Goal: Check status: Check status

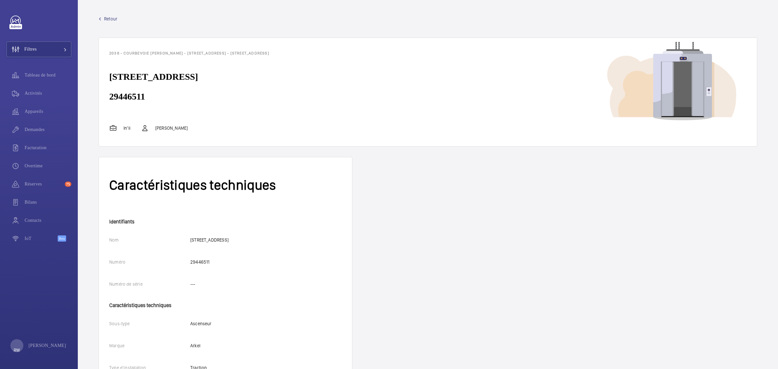
click at [106, 17] on span "Retour" at bounding box center [110, 19] width 13 height 6
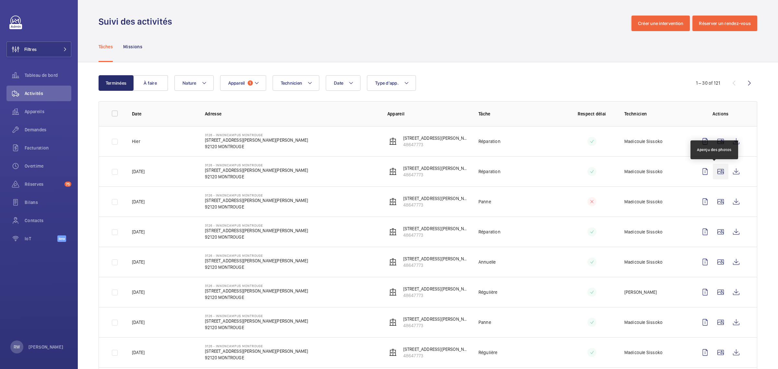
click at [713, 172] on wm-front-icon-button at bounding box center [721, 172] width 16 height 16
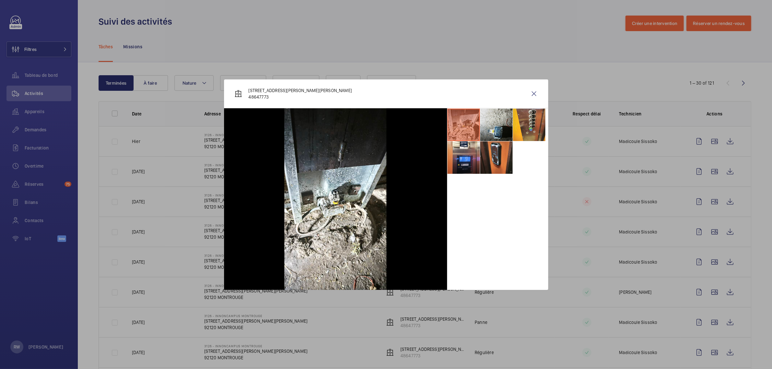
click at [504, 119] on li at bounding box center [496, 125] width 32 height 32
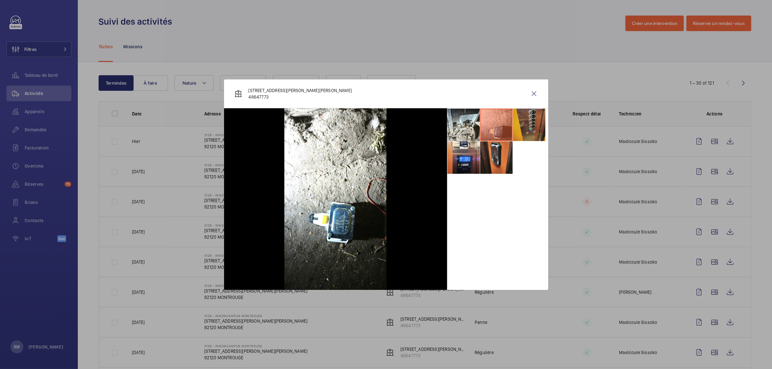
click at [527, 125] on li at bounding box center [529, 125] width 32 height 32
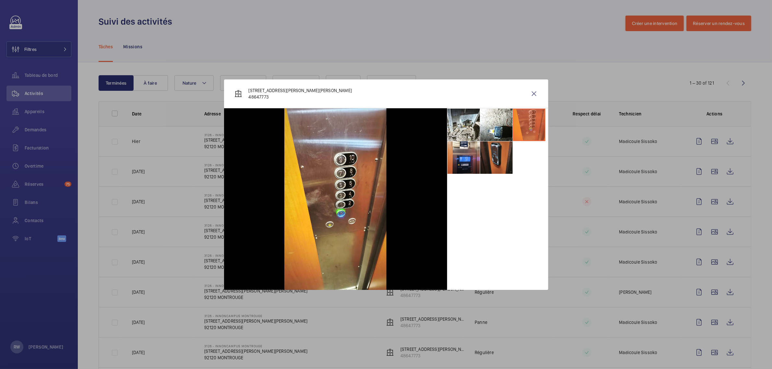
click at [494, 160] on li at bounding box center [496, 157] width 32 height 32
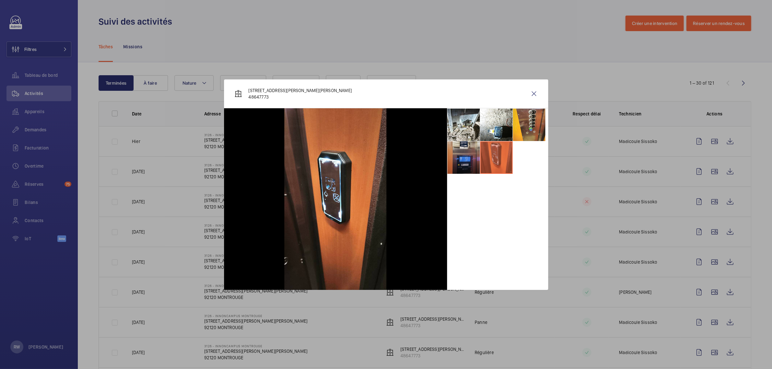
click at [466, 160] on li at bounding box center [463, 157] width 32 height 32
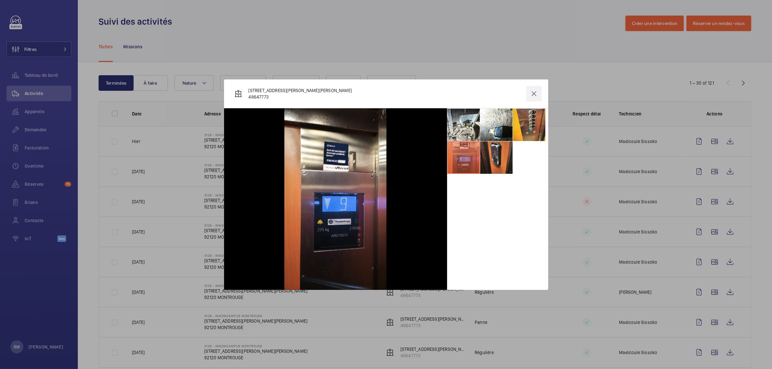
click at [536, 93] on wm-front-icon-button at bounding box center [534, 94] width 16 height 16
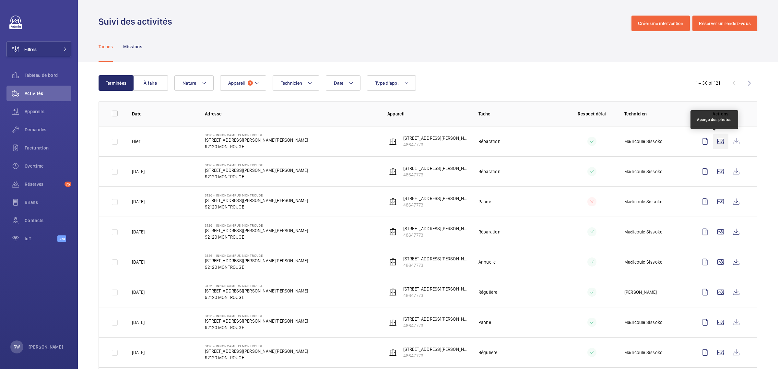
click at [715, 141] on wm-front-icon-button at bounding box center [721, 142] width 16 height 16
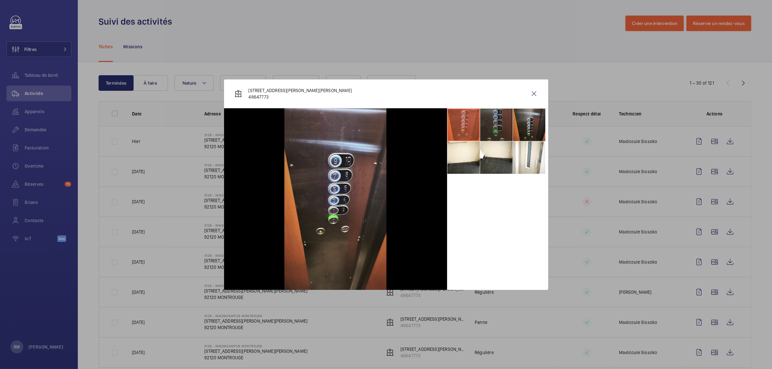
click at [498, 121] on li at bounding box center [496, 125] width 32 height 32
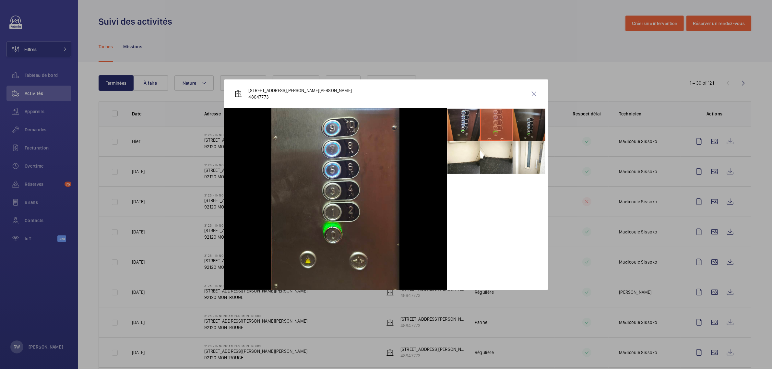
click at [514, 122] on li at bounding box center [529, 125] width 32 height 32
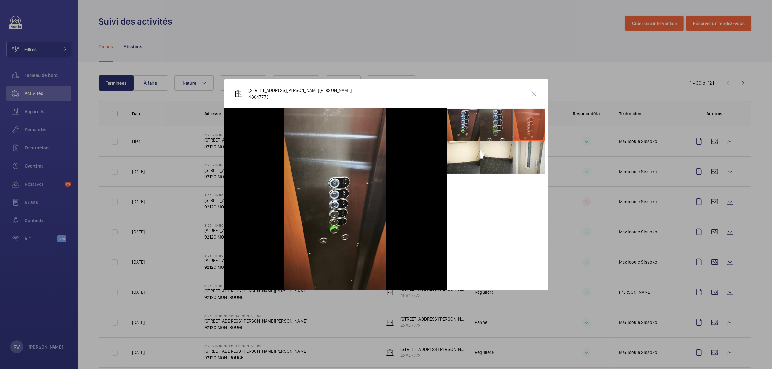
click at [520, 158] on li at bounding box center [529, 157] width 32 height 32
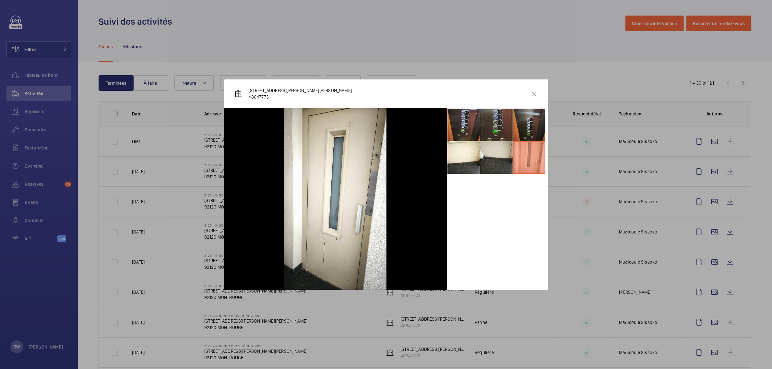
click at [482, 157] on li at bounding box center [496, 157] width 32 height 32
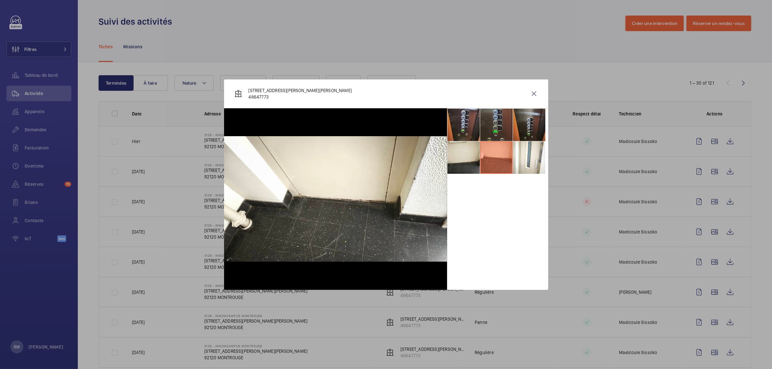
click at [449, 158] on li at bounding box center [463, 157] width 32 height 32
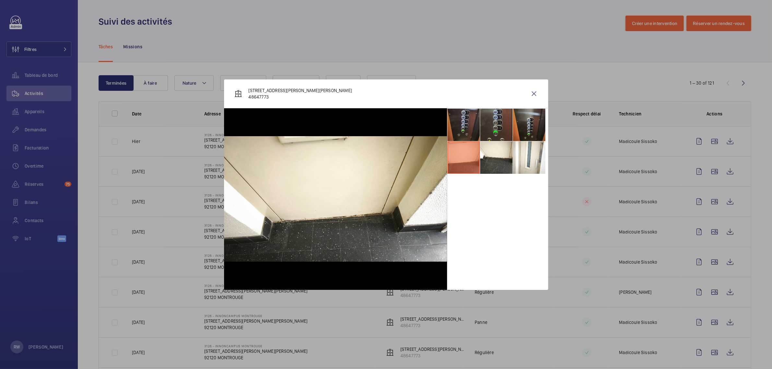
click at [451, 123] on li at bounding box center [463, 125] width 32 height 32
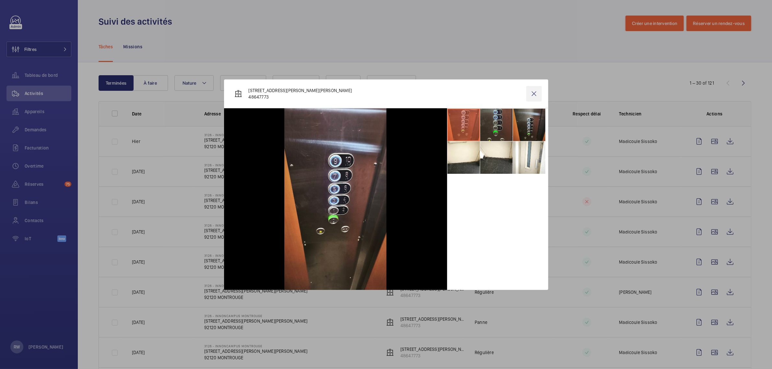
click at [535, 93] on wm-front-icon-button at bounding box center [534, 94] width 16 height 16
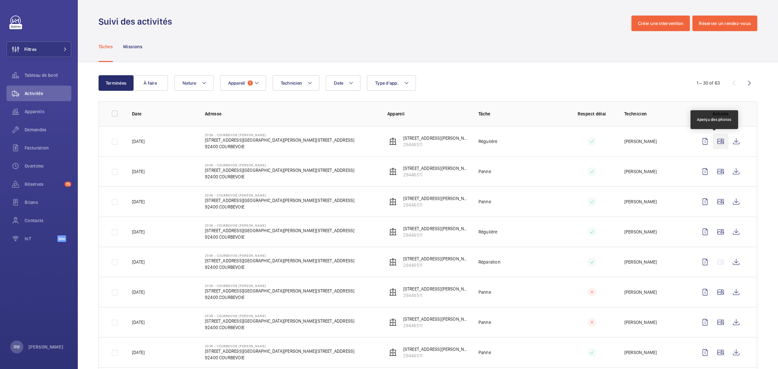
click at [716, 140] on wm-front-icon-button at bounding box center [721, 142] width 16 height 16
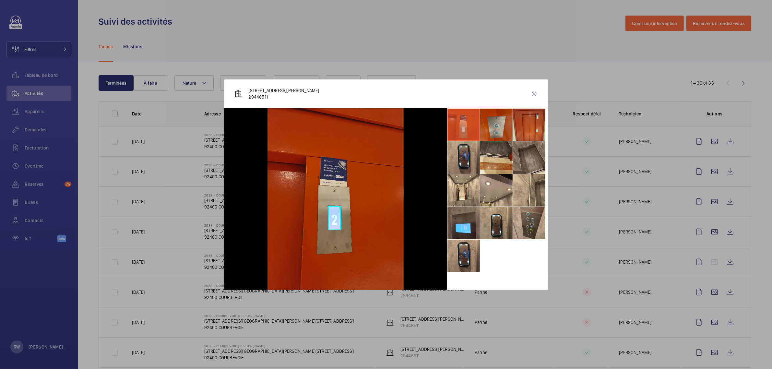
click at [488, 129] on li at bounding box center [496, 125] width 32 height 32
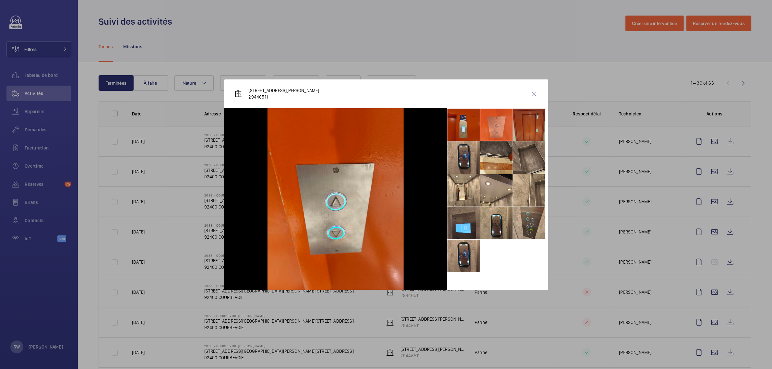
click at [526, 124] on li at bounding box center [529, 125] width 32 height 32
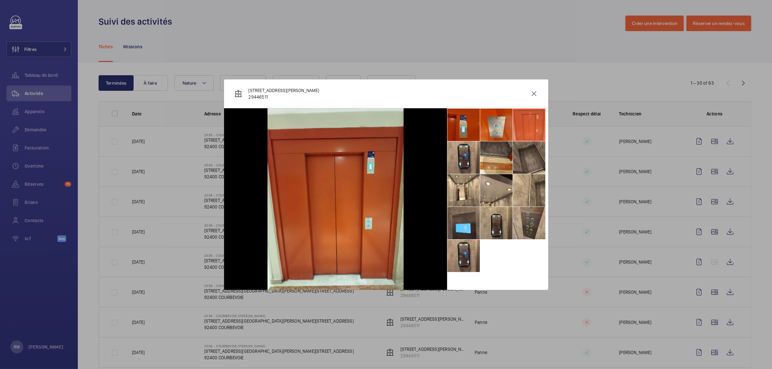
click at [519, 150] on li at bounding box center [529, 157] width 32 height 32
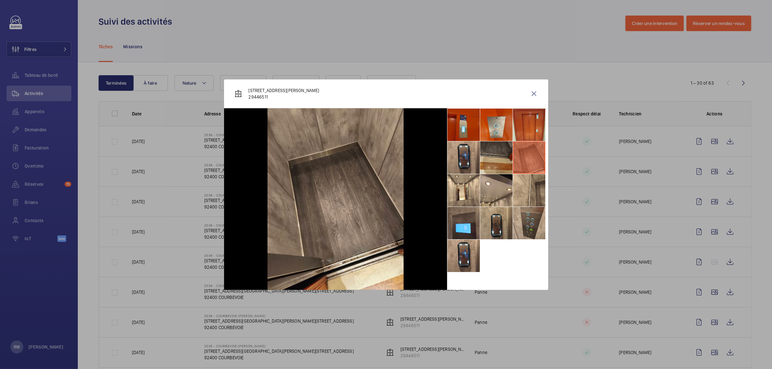
click at [492, 153] on li at bounding box center [496, 157] width 32 height 32
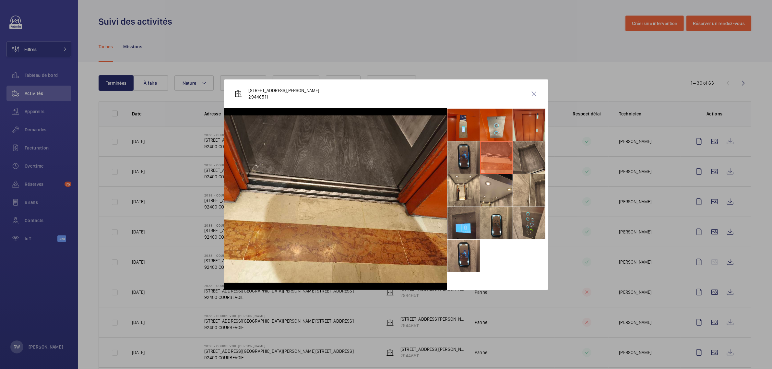
click at [462, 156] on li at bounding box center [463, 157] width 32 height 32
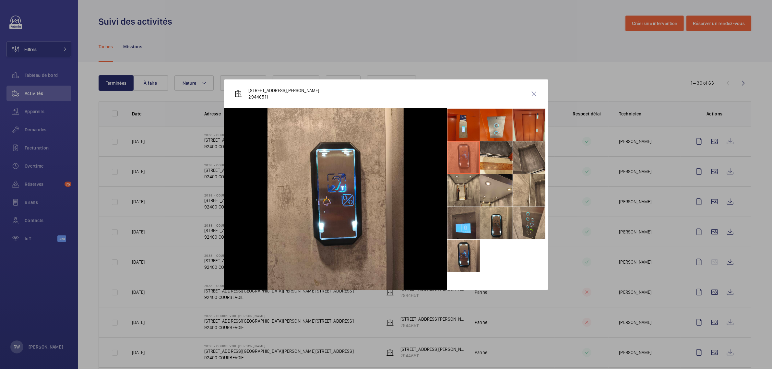
click at [468, 190] on li at bounding box center [463, 190] width 32 height 32
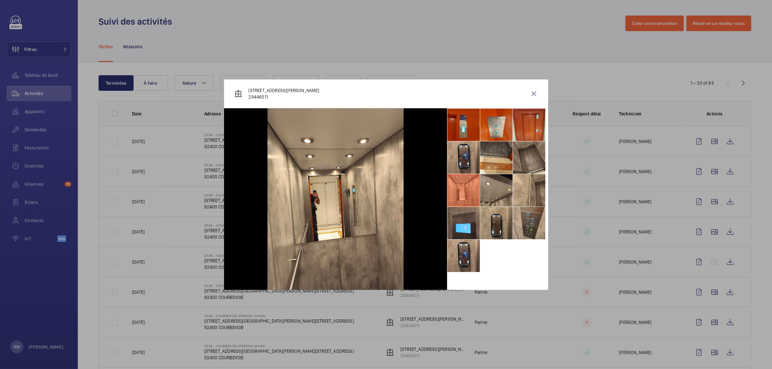
click at [501, 189] on li at bounding box center [496, 190] width 32 height 32
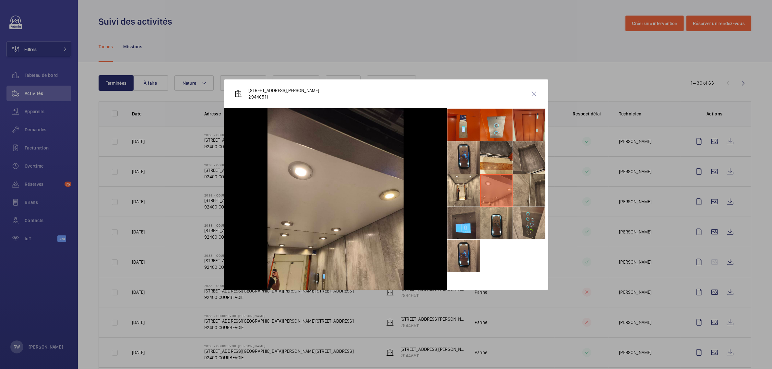
click at [525, 188] on li at bounding box center [529, 190] width 32 height 32
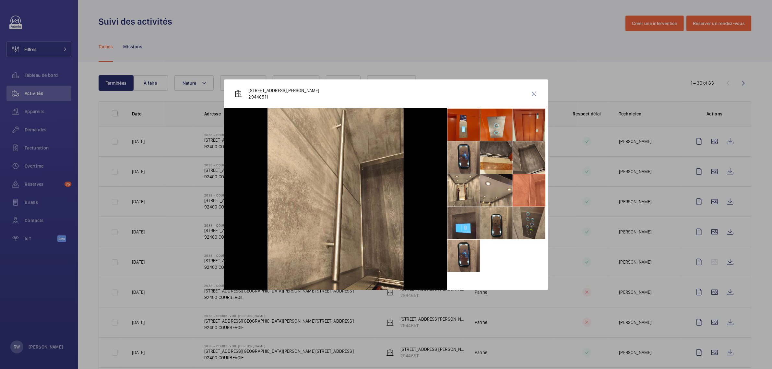
click at [529, 215] on li at bounding box center [529, 223] width 32 height 32
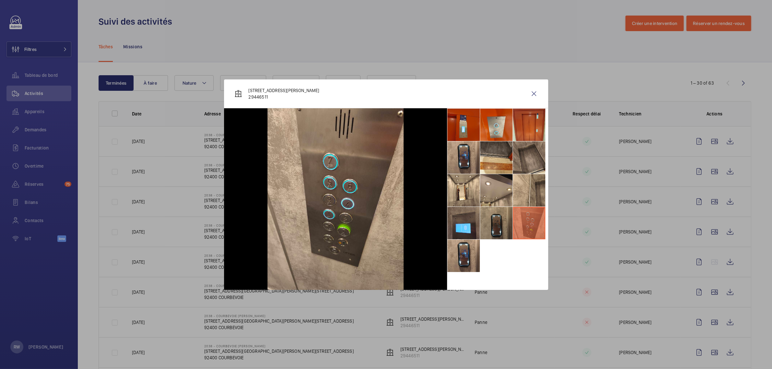
click at [510, 220] on li at bounding box center [496, 223] width 32 height 32
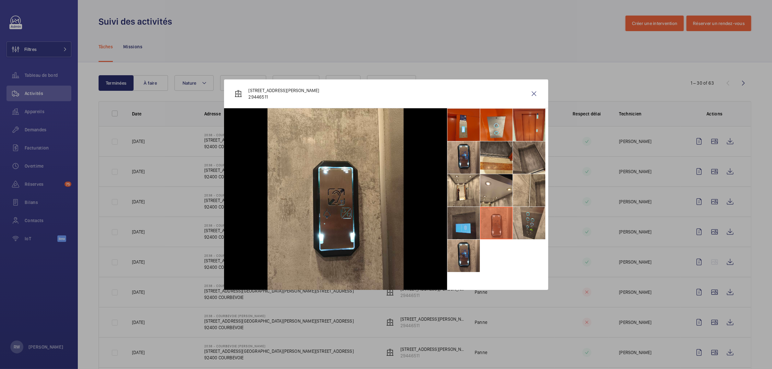
click at [463, 220] on li at bounding box center [463, 223] width 32 height 32
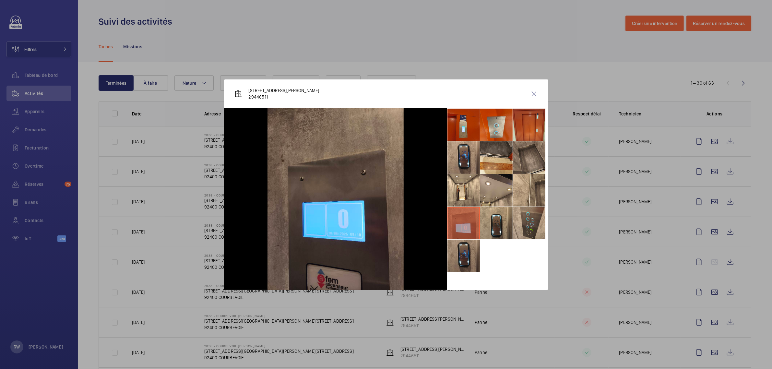
click at [463, 246] on li at bounding box center [463, 256] width 32 height 32
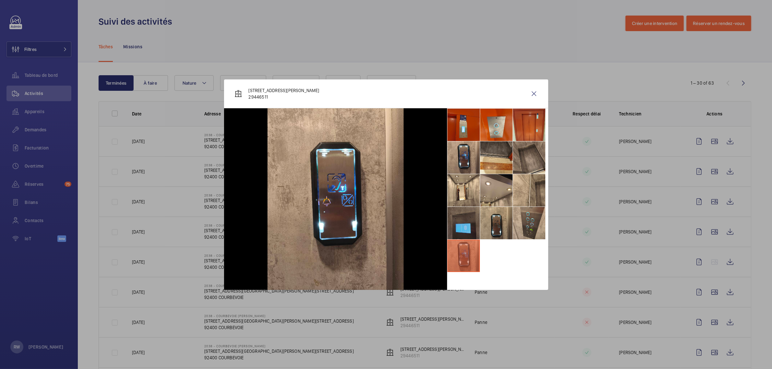
click at [468, 217] on li at bounding box center [463, 223] width 32 height 32
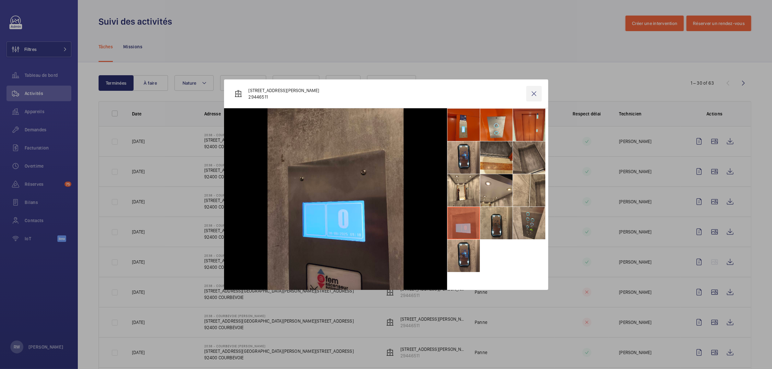
click at [530, 94] on wm-front-icon-button at bounding box center [534, 94] width 16 height 16
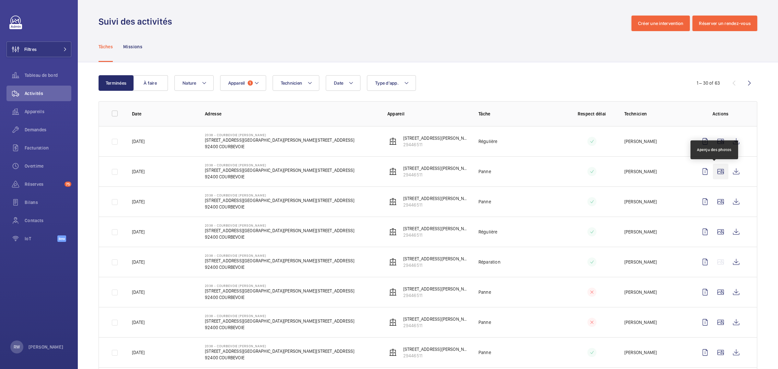
click at [717, 173] on wm-front-icon-button at bounding box center [721, 172] width 16 height 16
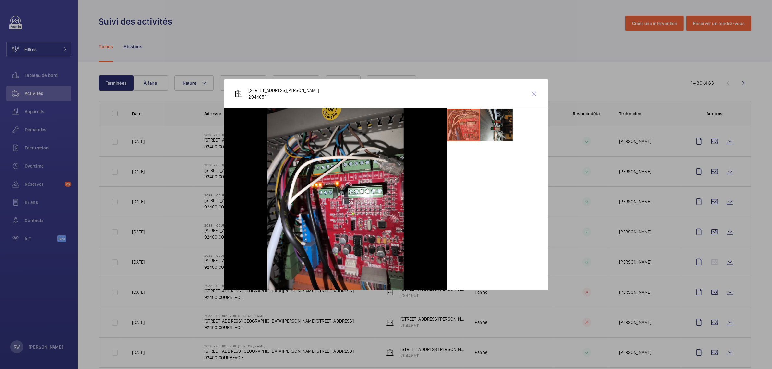
click at [498, 132] on li at bounding box center [496, 125] width 32 height 32
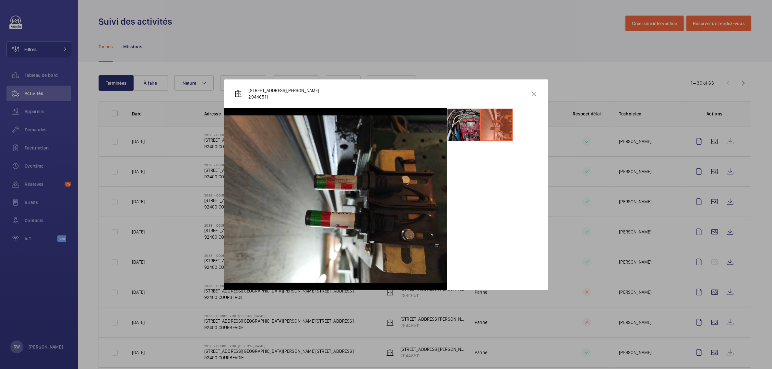
click at [462, 123] on li at bounding box center [463, 125] width 32 height 32
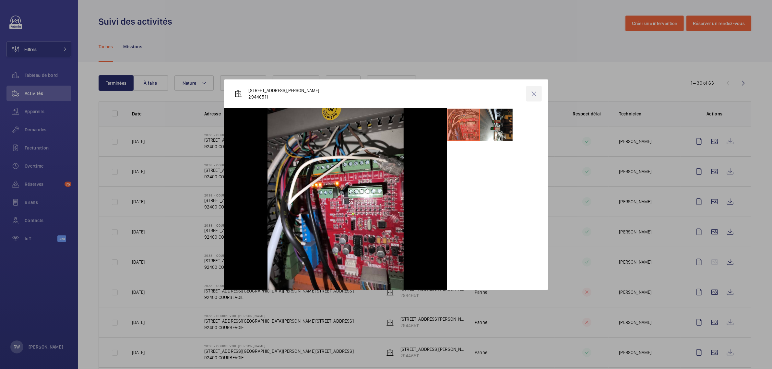
click at [533, 94] on wm-front-icon-button at bounding box center [534, 94] width 16 height 16
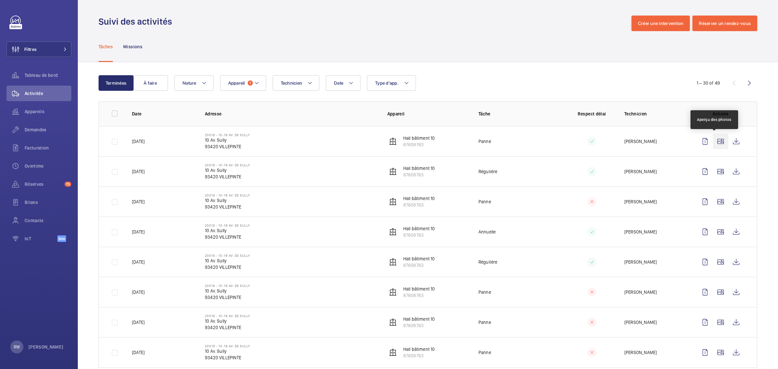
click at [713, 143] on wm-front-icon-button at bounding box center [721, 142] width 16 height 16
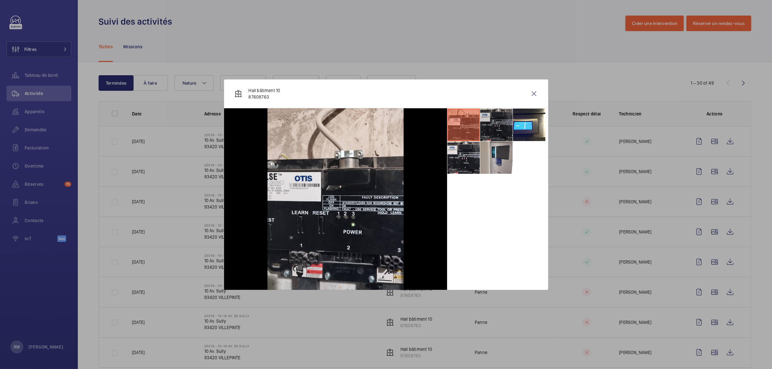
click at [501, 123] on li at bounding box center [496, 125] width 32 height 32
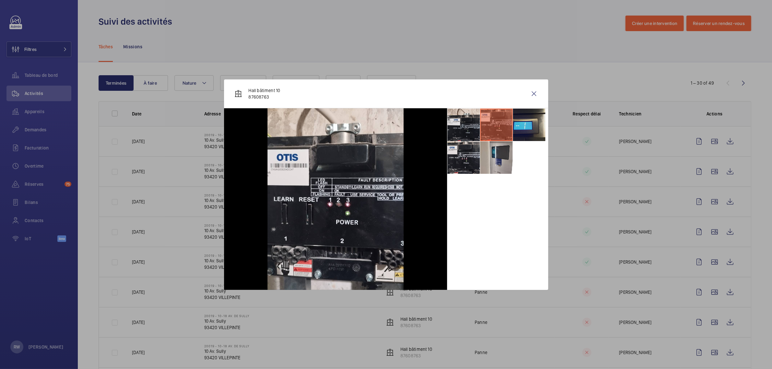
click at [524, 132] on li at bounding box center [529, 125] width 32 height 32
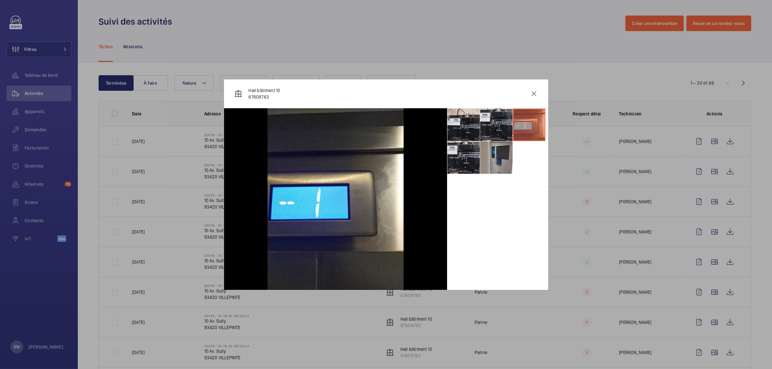
click at [498, 161] on li at bounding box center [496, 157] width 32 height 32
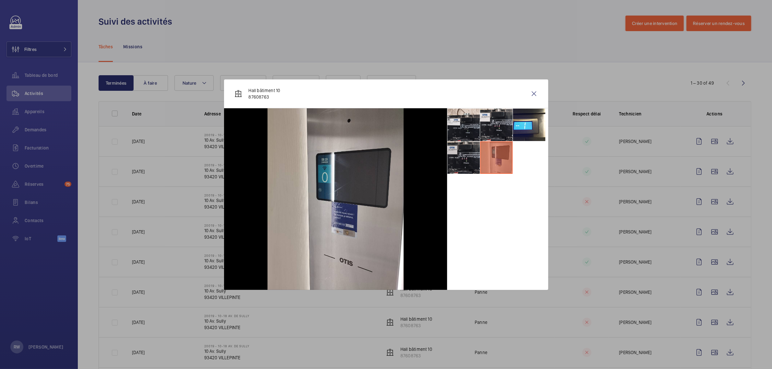
click at [469, 164] on li at bounding box center [463, 157] width 32 height 32
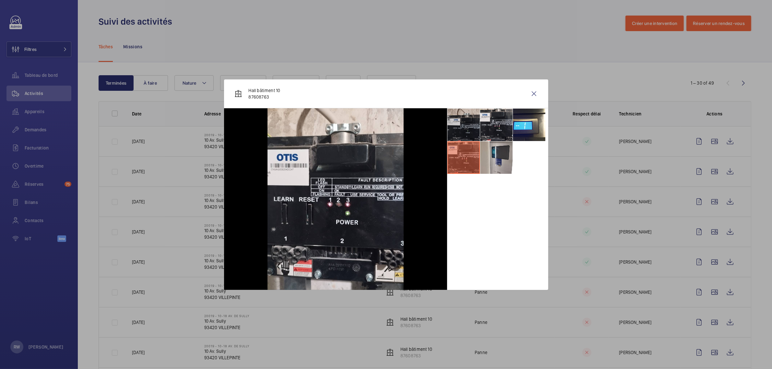
click at [459, 115] on li at bounding box center [463, 125] width 32 height 32
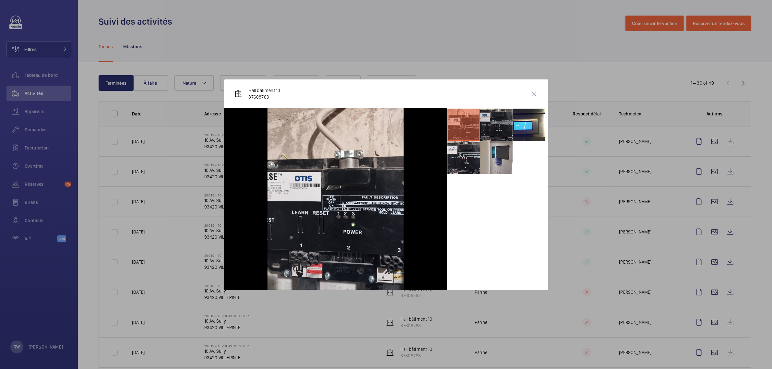
click at [487, 123] on li at bounding box center [496, 125] width 32 height 32
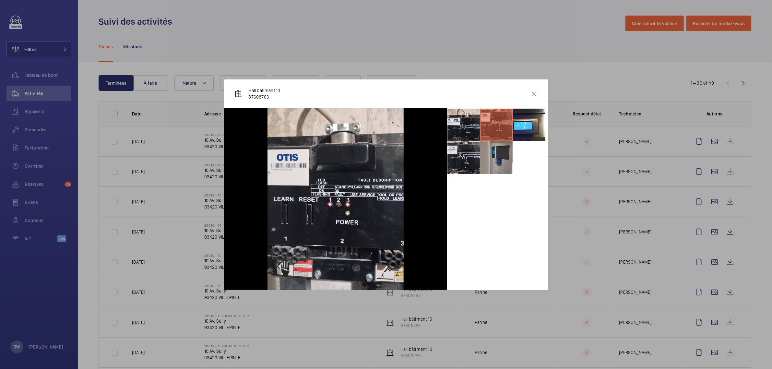
click at [515, 123] on li at bounding box center [529, 125] width 32 height 32
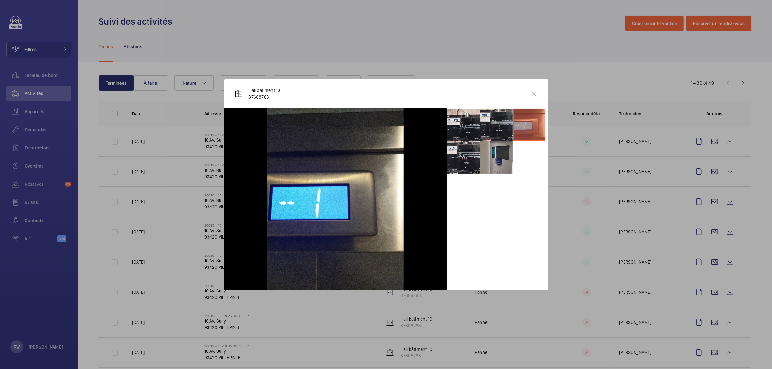
click at [498, 150] on li at bounding box center [496, 157] width 32 height 32
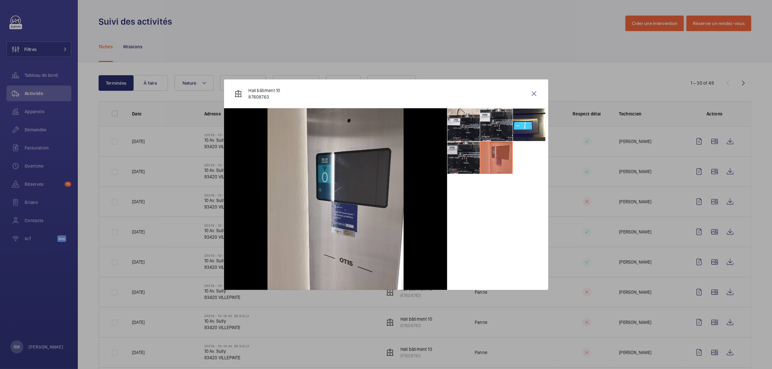
click at [475, 154] on li at bounding box center [463, 157] width 32 height 32
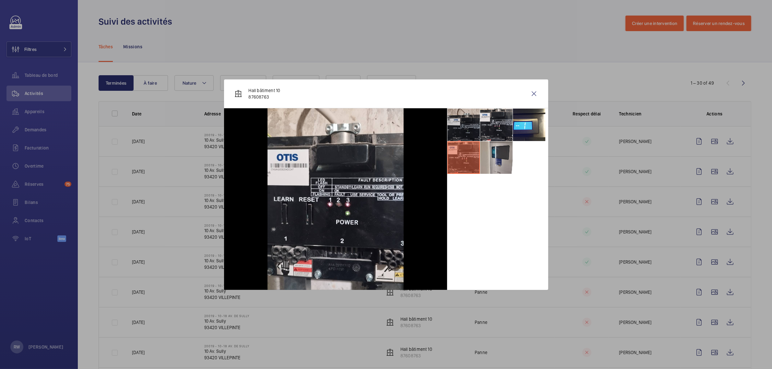
click at [477, 122] on li at bounding box center [463, 125] width 32 height 32
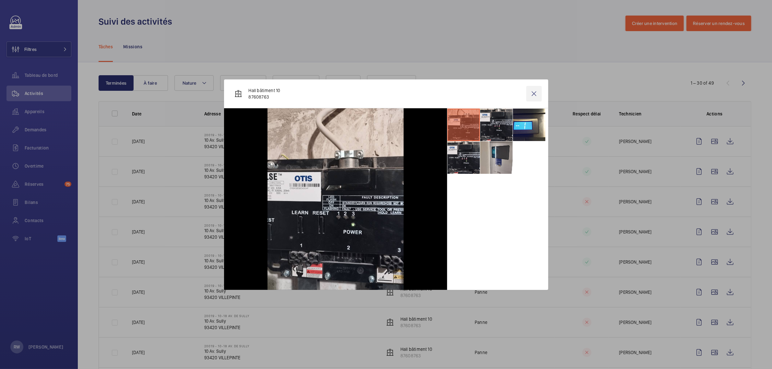
click at [533, 95] on wm-front-icon-button at bounding box center [534, 94] width 16 height 16
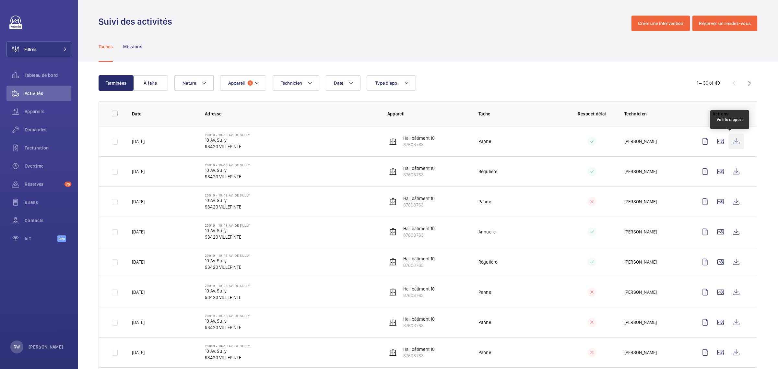
click at [730, 143] on wm-front-icon-button at bounding box center [736, 142] width 16 height 16
click at [248, 83] on span "1" at bounding box center [250, 82] width 5 height 5
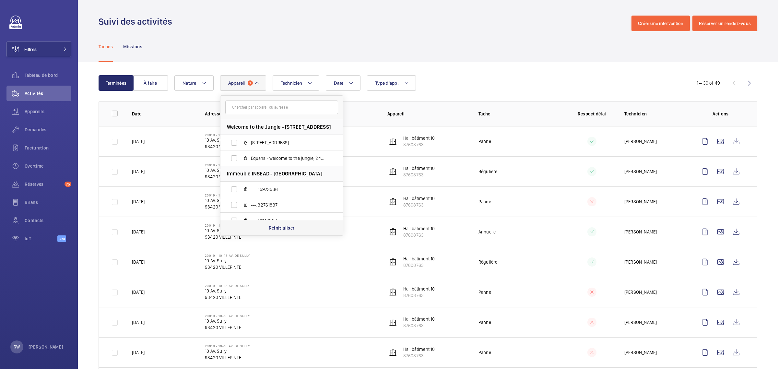
click at [279, 228] on p "Réinitialiser" at bounding box center [282, 228] width 26 height 6
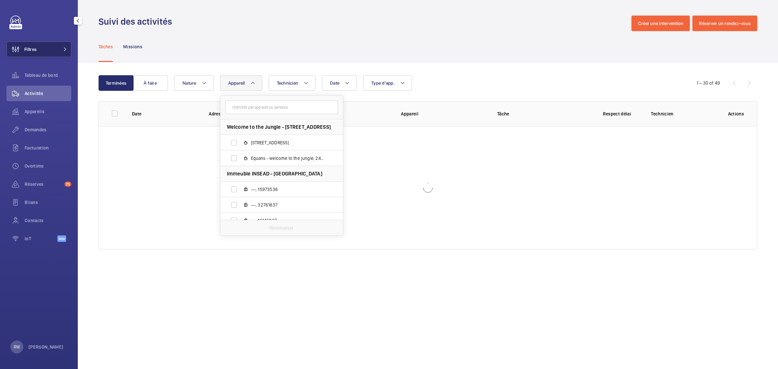
click at [41, 43] on button "Filtres" at bounding box center [38, 49] width 65 height 16
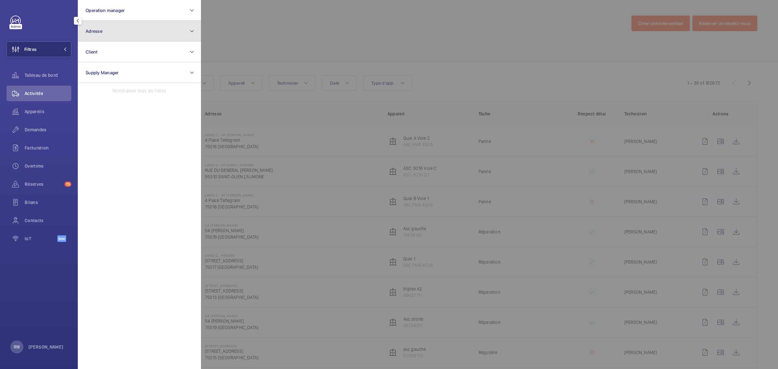
click at [133, 30] on button "Adresse" at bounding box center [139, 31] width 123 height 21
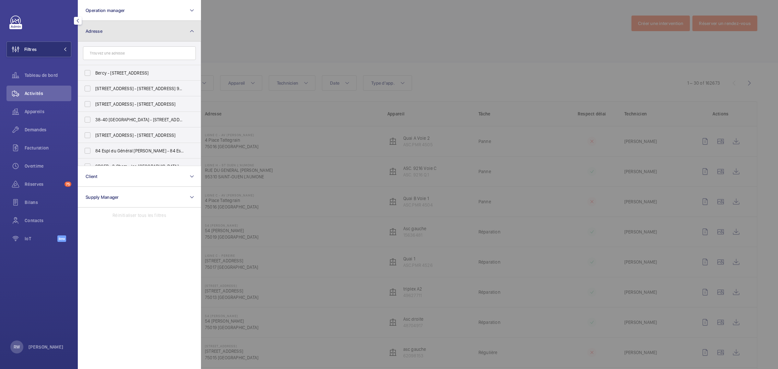
click at [114, 35] on button "Adresse" at bounding box center [139, 31] width 123 height 21
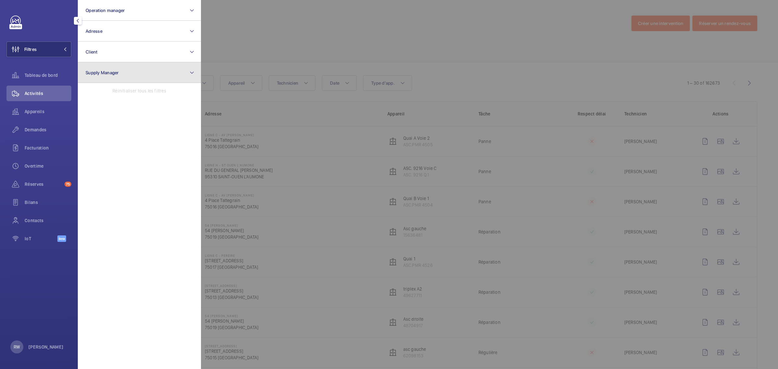
click at [111, 69] on button "Supply Manager" at bounding box center [139, 72] width 123 height 21
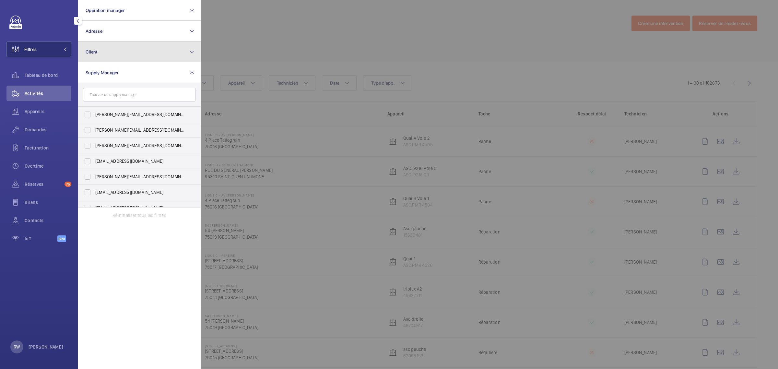
click at [112, 55] on button "Client" at bounding box center [139, 51] width 123 height 21
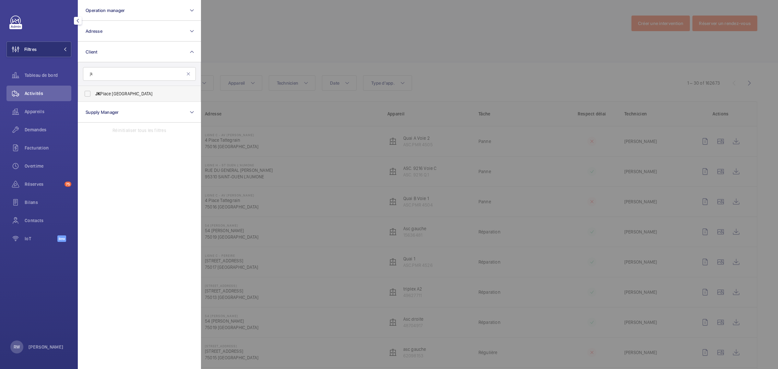
type input "jk"
click at [86, 95] on label "JK Place [GEOGRAPHIC_DATA]" at bounding box center [134, 94] width 113 height 16
click at [86, 95] on input "JK Place [GEOGRAPHIC_DATA]" at bounding box center [87, 93] width 13 height 13
checkbox input "true"
click at [276, 37] on div at bounding box center [590, 184] width 778 height 369
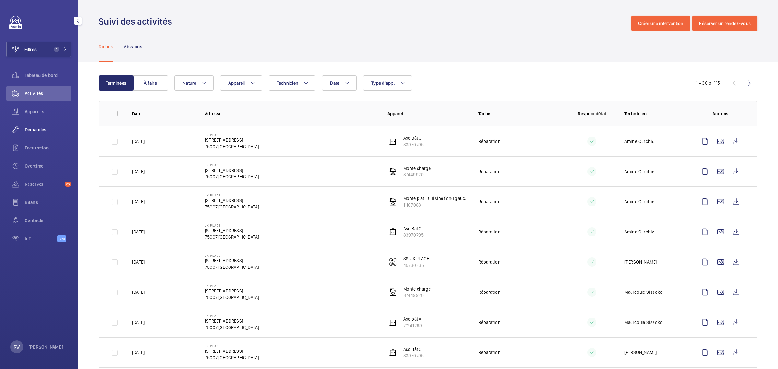
click at [30, 127] on span "Demandes" at bounding box center [48, 129] width 47 height 6
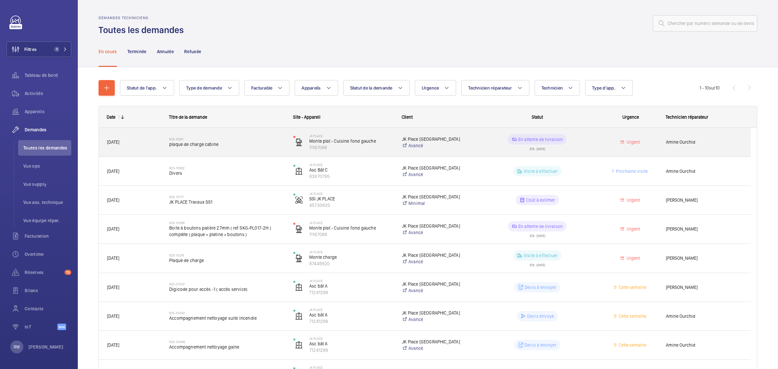
click at [454, 141] on p "JK Place [GEOGRAPHIC_DATA]" at bounding box center [436, 139] width 69 height 6
click at [516, 144] on div "En attente de livraison" at bounding box center [537, 139] width 59 height 10
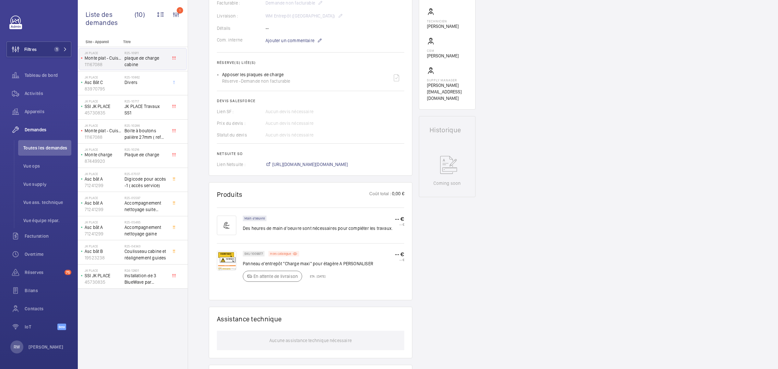
scroll to position [203, 0]
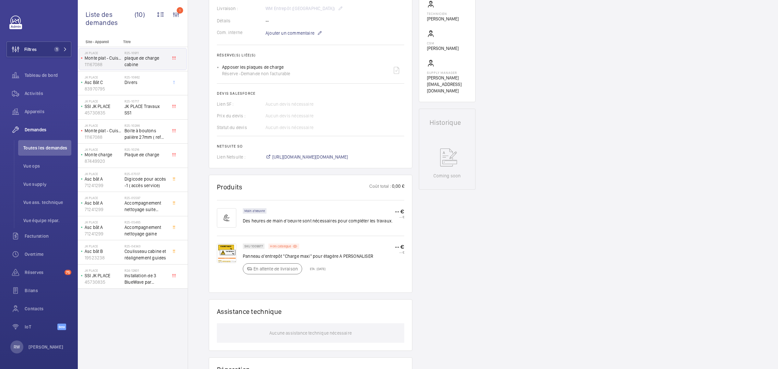
click at [224, 255] on img at bounding box center [226, 252] width 19 height 19
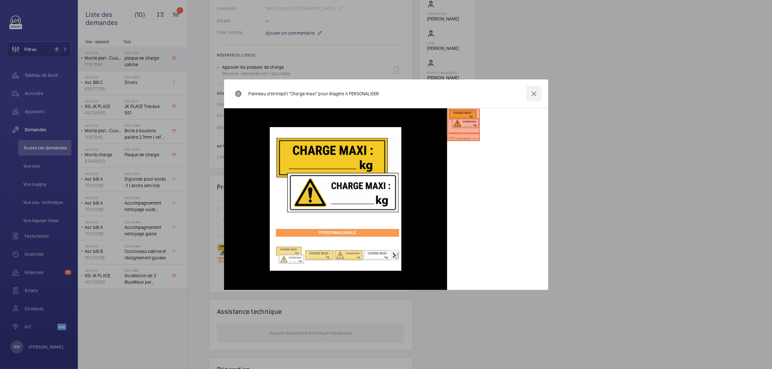
click at [533, 93] on wm-front-icon-button at bounding box center [534, 94] width 16 height 16
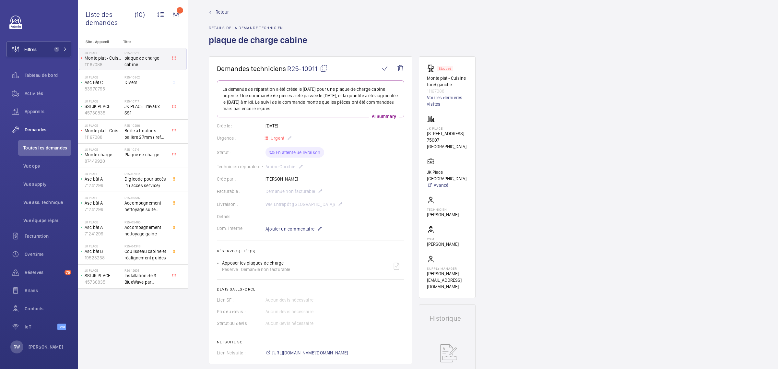
scroll to position [0, 0]
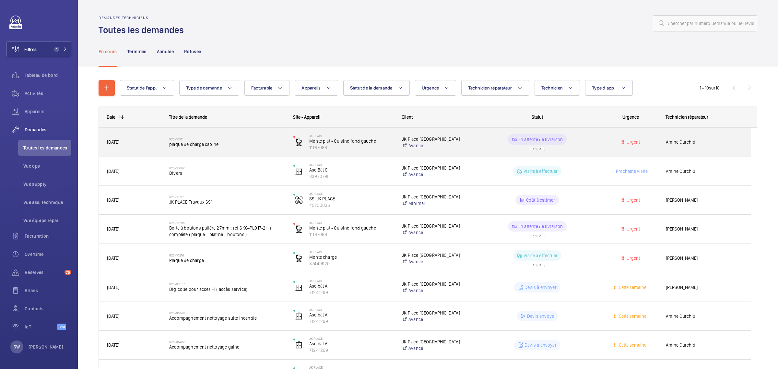
click at [177, 141] on span "plaque de charge cabine" at bounding box center [227, 144] width 116 height 6
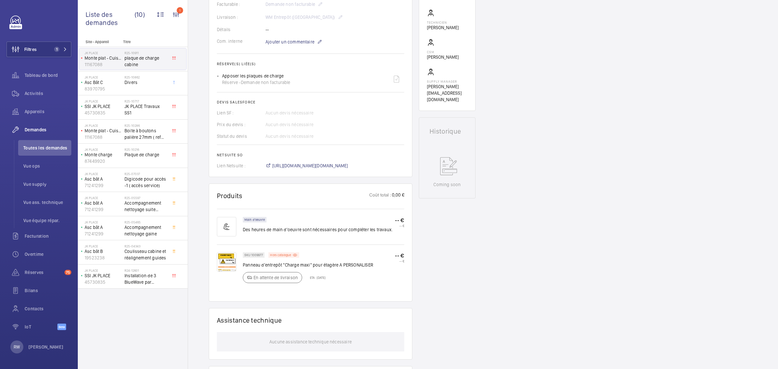
scroll to position [243, 0]
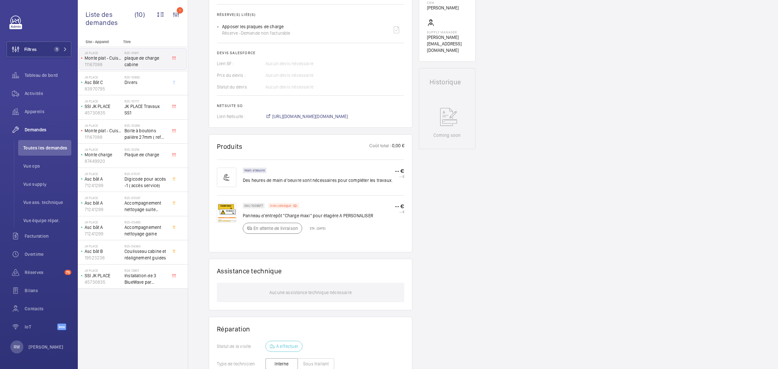
click at [232, 210] on img at bounding box center [226, 212] width 19 height 19
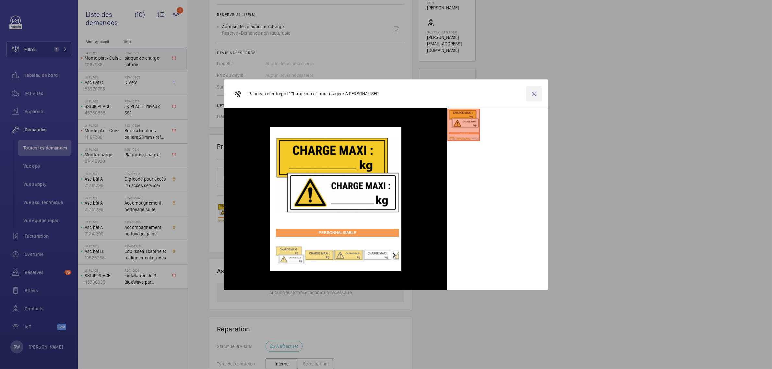
click at [532, 93] on wm-front-icon-button at bounding box center [534, 94] width 16 height 16
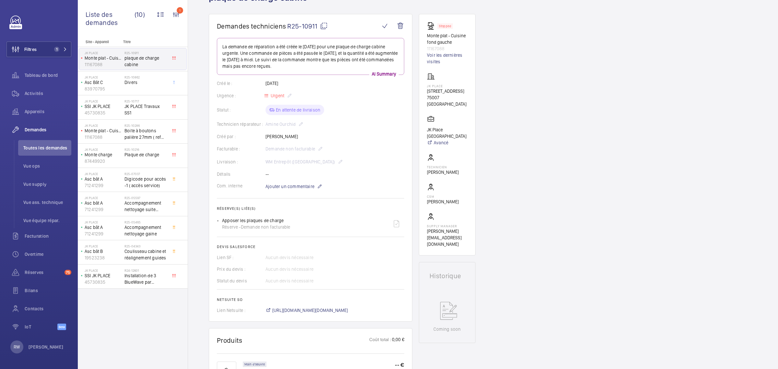
scroll to position [0, 0]
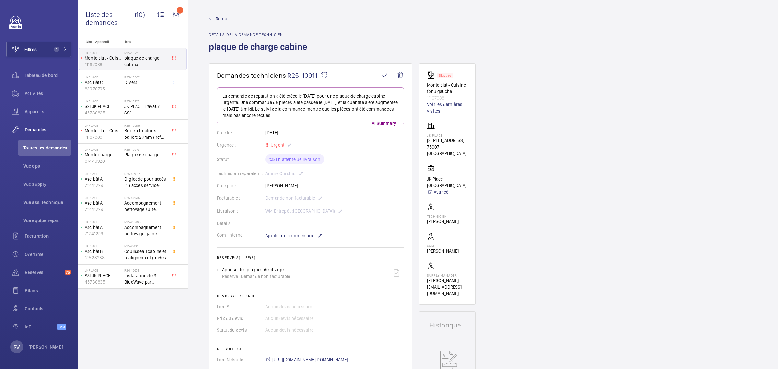
click at [224, 18] on span "Retour" at bounding box center [222, 19] width 13 height 6
